Goal: Task Accomplishment & Management: Manage account settings

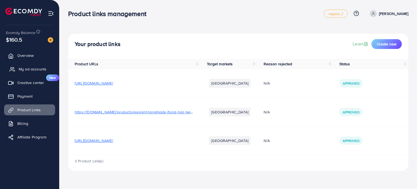
click at [30, 69] on span "My ad accounts" at bounding box center [33, 68] width 28 height 5
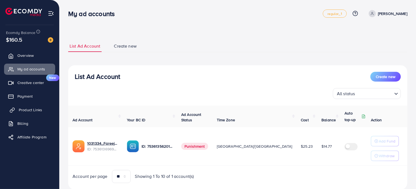
click at [28, 110] on span "Product Links" at bounding box center [30, 109] width 23 height 5
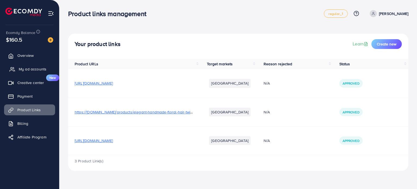
click at [29, 69] on span "My ad accounts" at bounding box center [33, 68] width 28 height 5
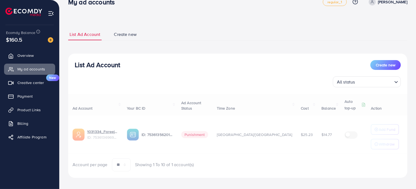
scroll to position [15, 0]
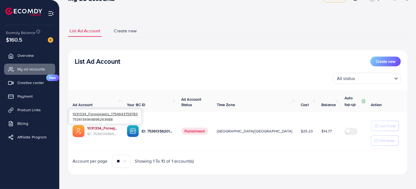
click at [97, 128] on link "1031334_Fareejewels_1754643759783" at bounding box center [102, 127] width 31 height 5
click at [106, 127] on link "1031334_Fareejewels_1754643759783" at bounding box center [102, 127] width 31 height 5
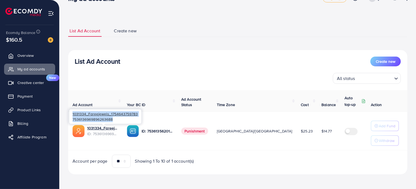
drag, startPoint x: 73, startPoint y: 112, endPoint x: 116, endPoint y: 119, distance: 43.4
click at [116, 119] on div "1031334_Fareejewels_1754643759783 7536136969896263688" at bounding box center [105, 116] width 72 height 14
copy div "1031334_Fareejewels_1754643759783 7536136969896263688"
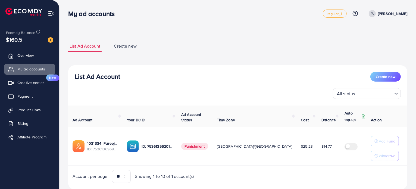
click at [226, 39] on div "List Ad Account Create new List Ad Account Create new All status Loading... Ad …" at bounding box center [237, 115] width 339 height 162
click at [102, 142] on link "1031334_Fareejewels_1754643759783" at bounding box center [102, 142] width 31 height 5
